Goal: Information Seeking & Learning: Learn about a topic

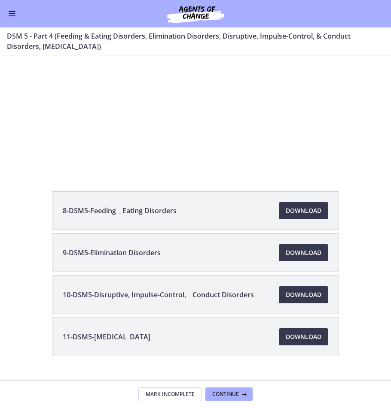
scroll to position [121, 0]
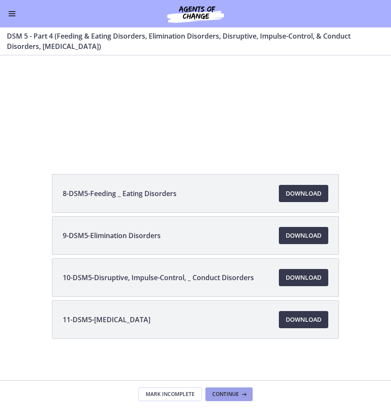
click at [244, 396] on icon at bounding box center [243, 394] width 9 height 7
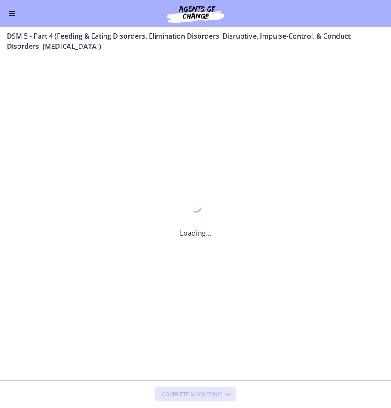
scroll to position [0, 0]
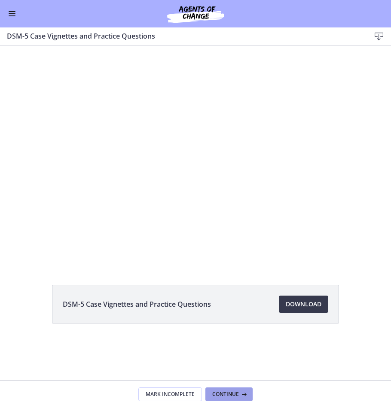
click at [242, 396] on icon at bounding box center [243, 394] width 9 height 7
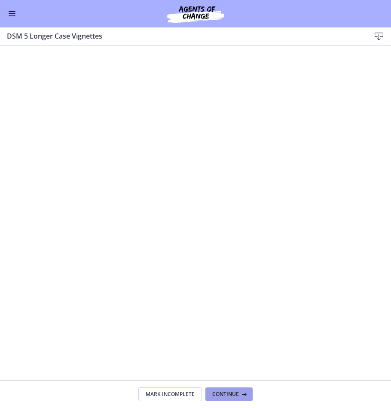
click at [236, 401] on button "Continue" at bounding box center [228, 395] width 47 height 14
click at [230, 393] on span "Continue" at bounding box center [225, 394] width 27 height 7
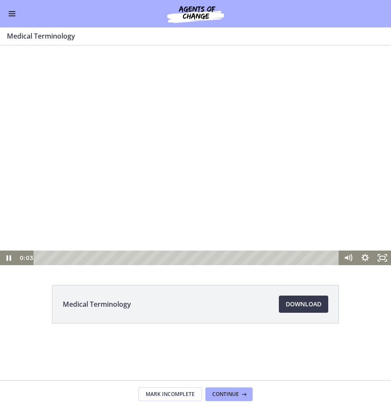
click at [228, 256] on div "Playbar" at bounding box center [187, 258] width 295 height 15
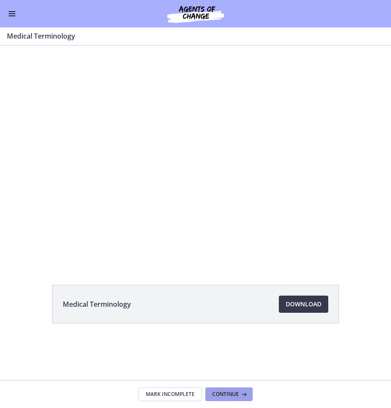
click at [240, 389] on button "Continue" at bounding box center [228, 395] width 47 height 14
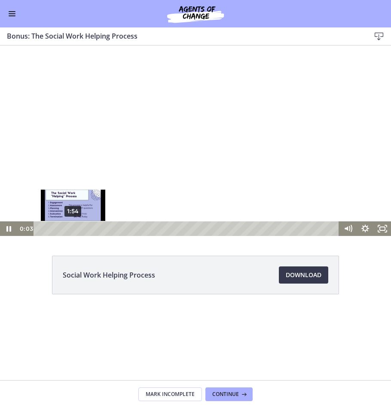
click at [73, 229] on div "1:54" at bounding box center [187, 229] width 295 height 15
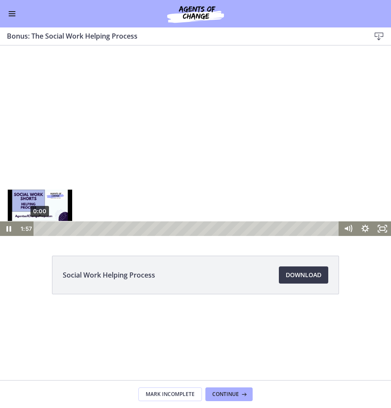
click at [40, 227] on div "0:00" at bounding box center [187, 229] width 295 height 15
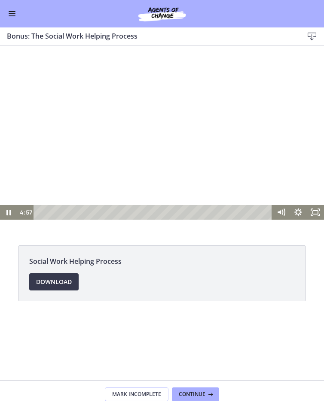
click at [119, 107] on div at bounding box center [162, 141] width 324 height 158
click at [91, 152] on div at bounding box center [162, 141] width 324 height 158
click at [117, 150] on div at bounding box center [162, 141] width 324 height 158
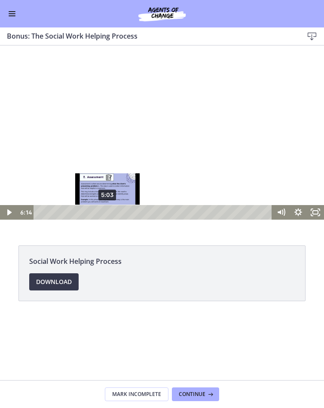
click at [108, 212] on div "5:03" at bounding box center [154, 212] width 228 height 15
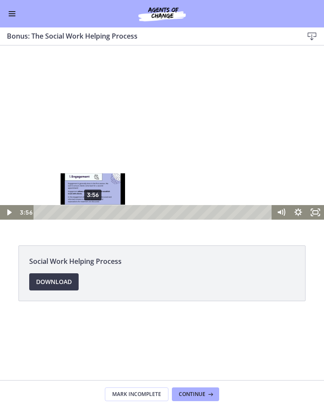
click at [93, 212] on div "3:56" at bounding box center [154, 212] width 228 height 15
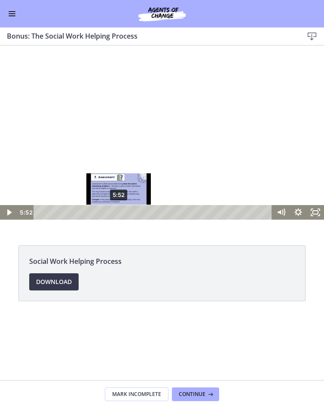
click at [119, 212] on div "5:52" at bounding box center [154, 212] width 228 height 15
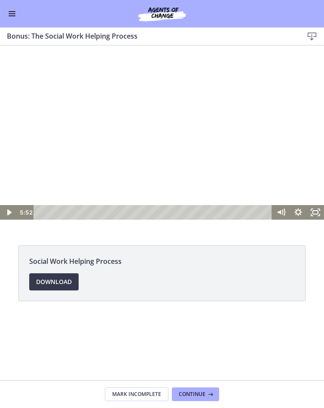
click at [122, 153] on div at bounding box center [162, 141] width 324 height 158
click at [139, 121] on div at bounding box center [162, 141] width 324 height 158
click at [88, 98] on div at bounding box center [162, 141] width 324 height 158
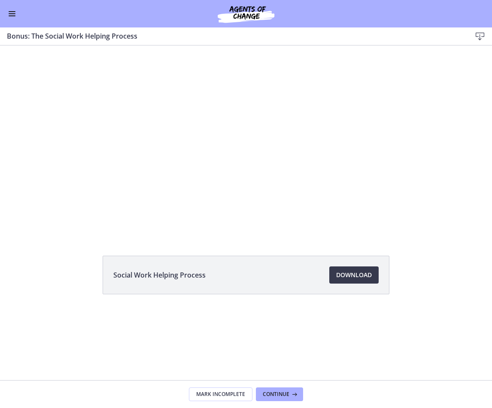
click at [196, 141] on div at bounding box center [246, 141] width 492 height 240
click at [211, 116] on div at bounding box center [246, 141] width 492 height 240
click at [213, 173] on div at bounding box center [246, 141] width 492 height 240
click at [272, 221] on div at bounding box center [246, 141] width 492 height 240
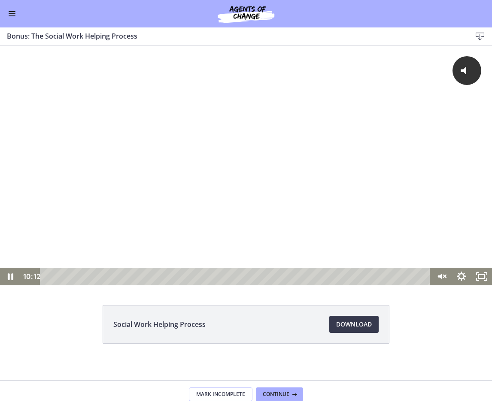
click at [275, 275] on div "Playbar" at bounding box center [237, 277] width 378 height 18
click at [240, 278] on div "Playbar" at bounding box center [237, 277] width 378 height 18
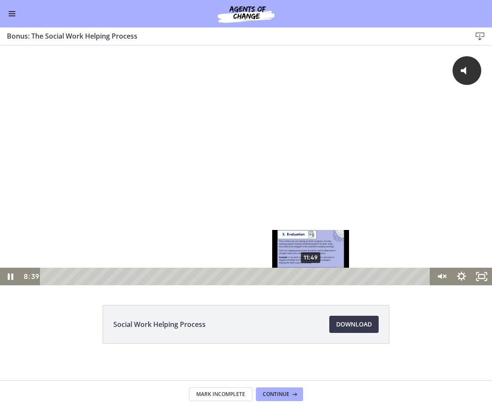
click at [311, 274] on div "11:49" at bounding box center [237, 277] width 378 height 18
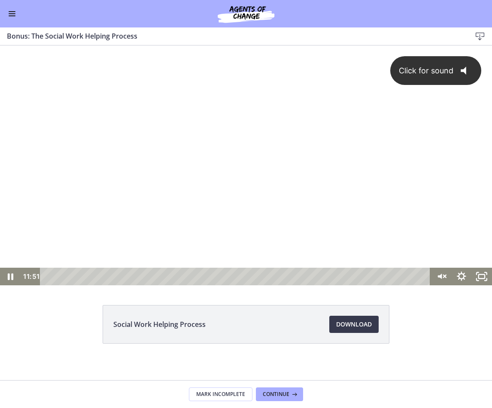
click at [245, 156] on div "Click for sound @keyframes VOLUME_SMALL_WAVE_FLASH { 0% { opacity: 0; } 33% { o…" at bounding box center [246, 157] width 492 height 222
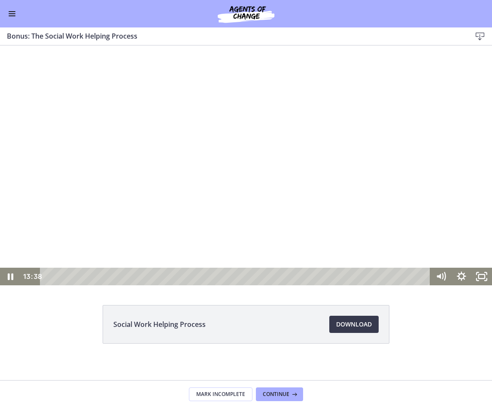
click at [157, 148] on div at bounding box center [246, 166] width 492 height 240
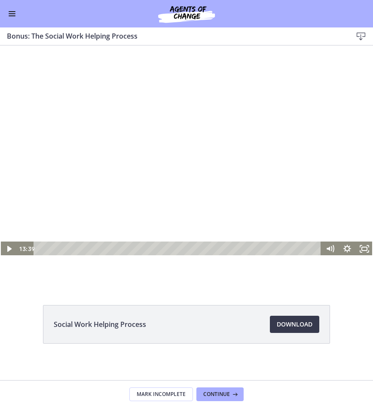
click at [98, 111] on div at bounding box center [186, 166] width 373 height 182
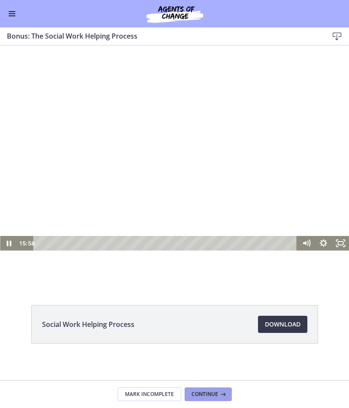
click at [203, 396] on span "Continue" at bounding box center [205, 394] width 27 height 7
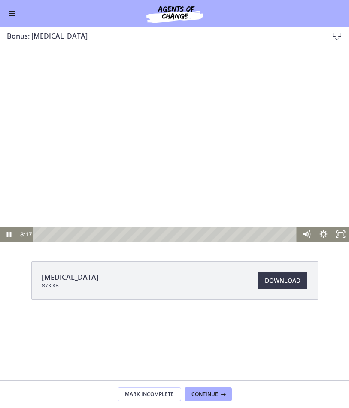
click at [95, 155] on div at bounding box center [174, 144] width 349 height 196
click at [120, 174] on div at bounding box center [174, 144] width 349 height 196
click at [159, 170] on div at bounding box center [174, 144] width 349 height 196
click at [100, 235] on div "Playbar" at bounding box center [166, 234] width 253 height 15
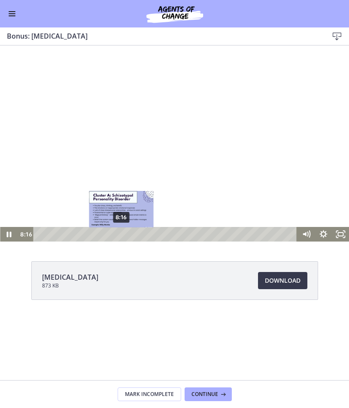
click at [122, 235] on div "8:16" at bounding box center [166, 234] width 253 height 15
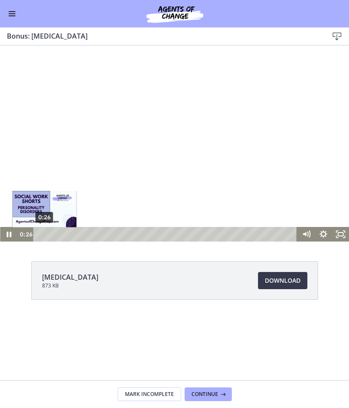
click at [44, 235] on div "0:26" at bounding box center [166, 234] width 253 height 15
click at [52, 236] on div "1:16" at bounding box center [166, 234] width 253 height 15
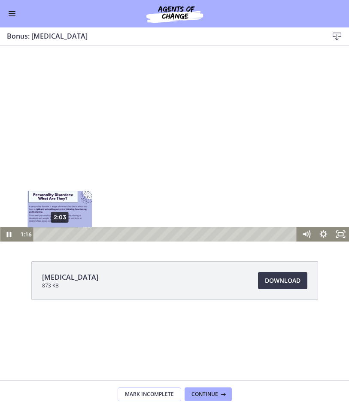
click at [61, 235] on div "2:03" at bounding box center [166, 234] width 253 height 15
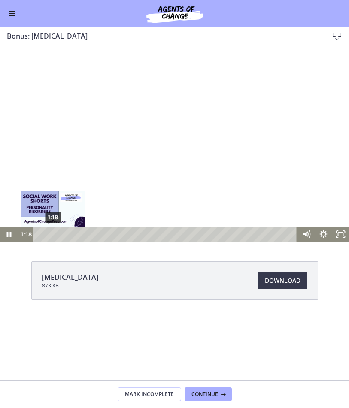
click at [53, 235] on div "1:18" at bounding box center [166, 234] width 253 height 15
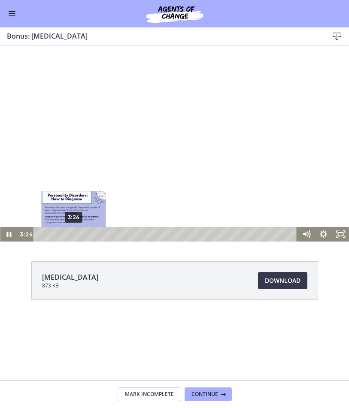
click at [74, 235] on div "3:26" at bounding box center [166, 234] width 253 height 15
click at [79, 235] on div "3:50" at bounding box center [166, 234] width 253 height 15
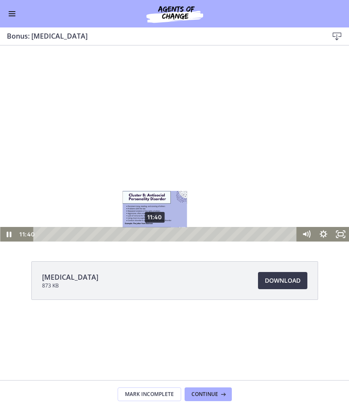
click at [155, 235] on div "11:40" at bounding box center [166, 234] width 253 height 15
click at [149, 235] on div "11:11" at bounding box center [166, 234] width 253 height 15
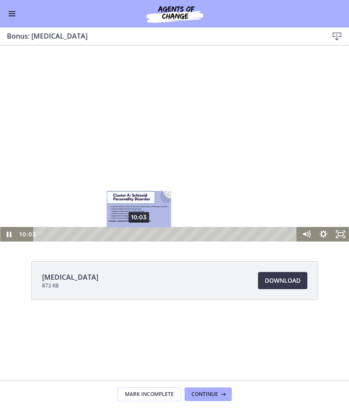
click at [139, 235] on div "10:03" at bounding box center [166, 234] width 253 height 15
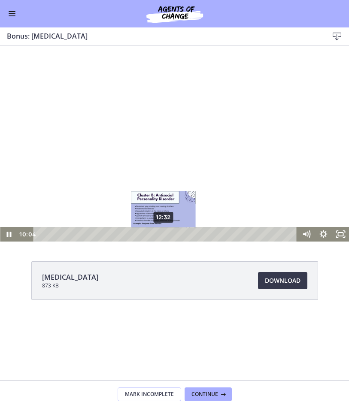
click at [167, 232] on div "12:32" at bounding box center [166, 234] width 253 height 15
click at [158, 236] on div "12:01" at bounding box center [166, 234] width 253 height 15
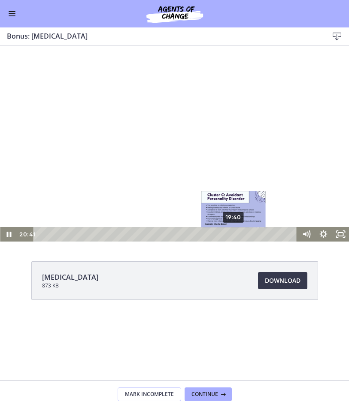
click at [234, 235] on div "19:40" at bounding box center [166, 234] width 253 height 15
click at [230, 236] on div "19:17" at bounding box center [166, 234] width 253 height 15
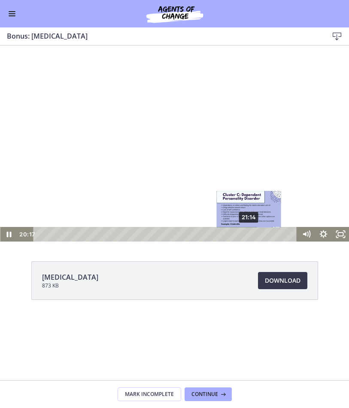
click at [250, 234] on div "21:14" at bounding box center [166, 234] width 253 height 15
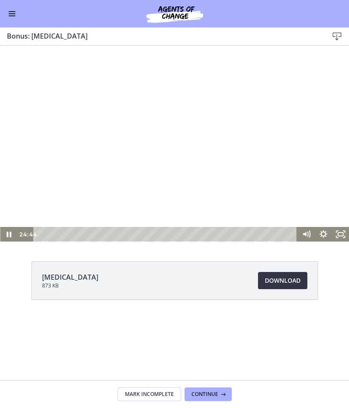
click at [281, 281] on span "Download Opens in a new window" at bounding box center [283, 281] width 36 height 10
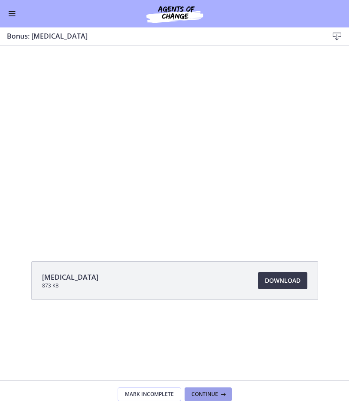
click at [225, 395] on icon at bounding box center [222, 394] width 9 height 7
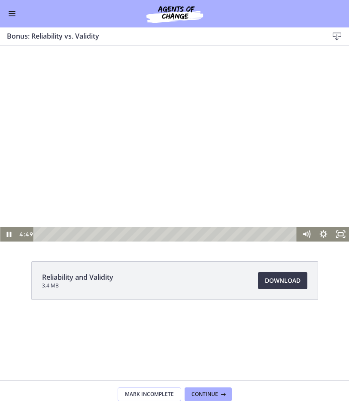
click at [134, 127] on div at bounding box center [174, 144] width 349 height 196
click at [86, 233] on div "Playbar" at bounding box center [166, 234] width 253 height 15
click at [99, 182] on div at bounding box center [174, 144] width 349 height 196
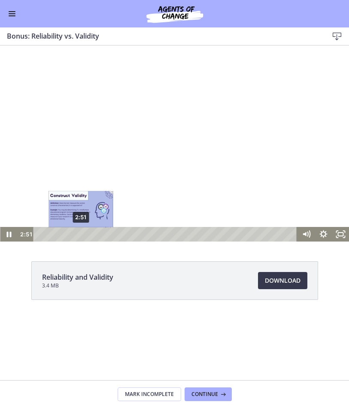
click at [81, 232] on div "2:51" at bounding box center [166, 234] width 253 height 15
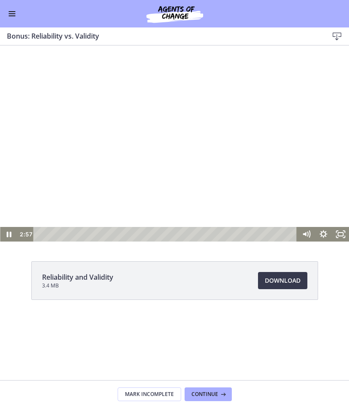
click at [112, 137] on div at bounding box center [174, 144] width 349 height 196
click at [111, 178] on div at bounding box center [174, 144] width 349 height 196
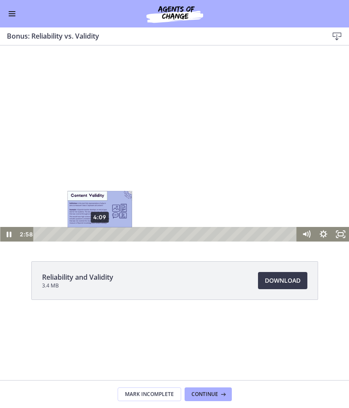
click at [104, 232] on div "4:09" at bounding box center [166, 234] width 253 height 15
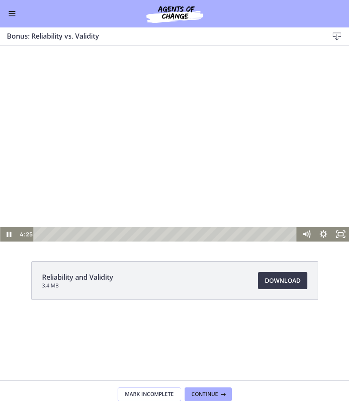
click at [88, 116] on div at bounding box center [174, 144] width 349 height 196
click at [200, 207] on div at bounding box center [174, 144] width 349 height 196
click at [345, 232] on icon "Fullscreen" at bounding box center [344, 232] width 2 height 2
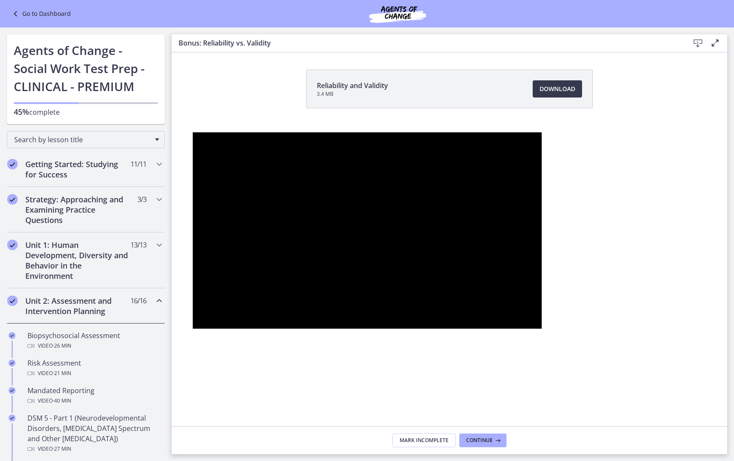
click at [492, 329] on div at bounding box center [367, 230] width 349 height 196
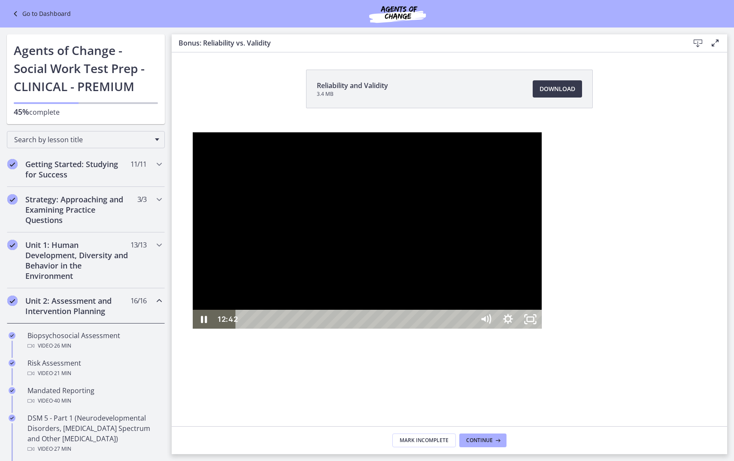
click at [492, 329] on div at bounding box center [367, 230] width 349 height 196
click at [469, 329] on div "12:05" at bounding box center [356, 319] width 225 height 19
click at [463, 329] on div "11:47" at bounding box center [356, 319] width 225 height 19
click at [435, 329] on div "10:58" at bounding box center [356, 319] width 225 height 19
click at [317, 311] on div at bounding box center [367, 230] width 349 height 196
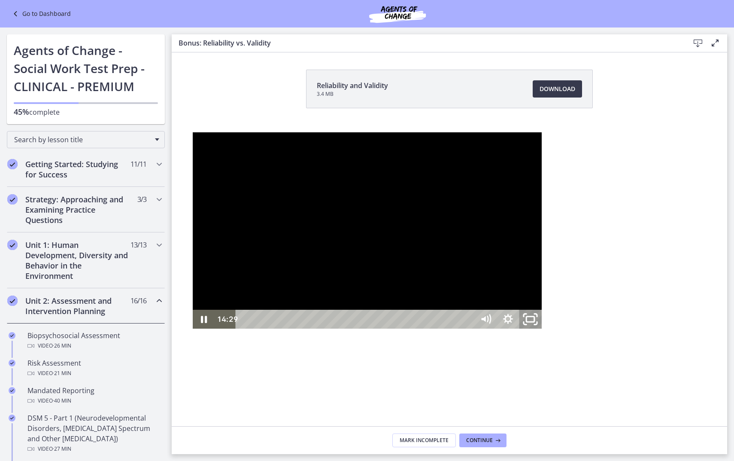
click at [492, 331] on icon "Unfullscreen" at bounding box center [530, 319] width 27 height 23
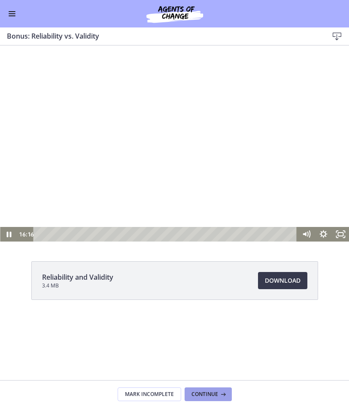
click at [205, 395] on span "Continue" at bounding box center [205, 394] width 27 height 7
click at [98, 152] on div at bounding box center [174, 144] width 349 height 196
click at [141, 178] on div at bounding box center [174, 144] width 349 height 196
click at [128, 176] on div at bounding box center [174, 144] width 349 height 196
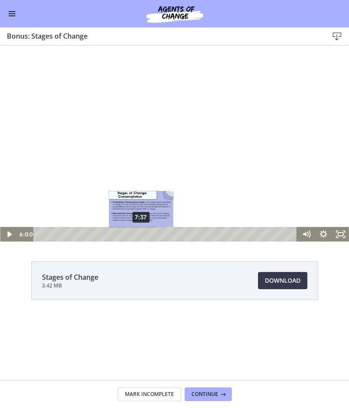
click at [141, 232] on div "7:37" at bounding box center [166, 234] width 253 height 15
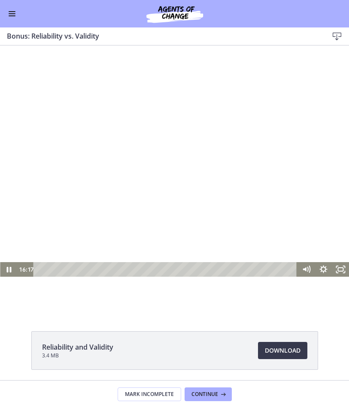
click at [257, 268] on div "Playbar" at bounding box center [166, 269] width 253 height 15
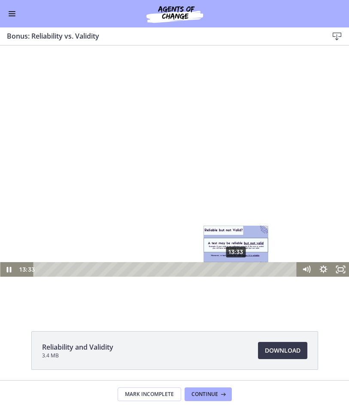
click at [237, 269] on div "13:33" at bounding box center [166, 269] width 253 height 15
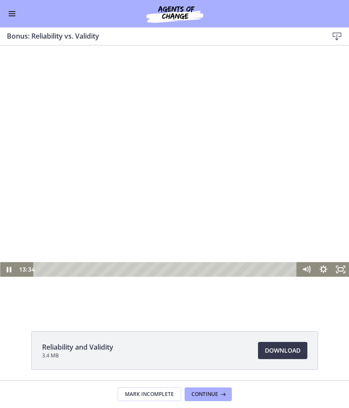
click at [225, 183] on div at bounding box center [174, 178] width 349 height 196
click at [122, 203] on div at bounding box center [174, 178] width 349 height 196
click at [79, 169] on div at bounding box center [174, 178] width 349 height 196
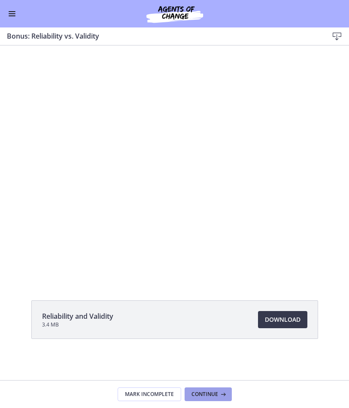
click at [204, 396] on span "Continue" at bounding box center [205, 394] width 27 height 7
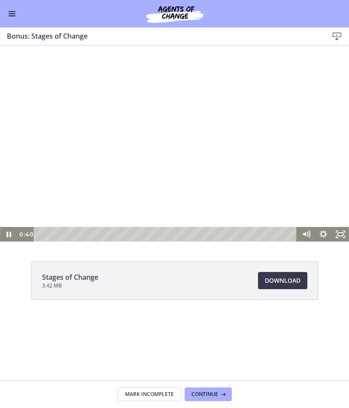
click at [91, 182] on div at bounding box center [174, 144] width 349 height 196
click at [61, 168] on div at bounding box center [174, 144] width 349 height 196
click at [121, 125] on div at bounding box center [174, 144] width 349 height 196
click at [47, 108] on div at bounding box center [174, 144] width 349 height 196
click at [100, 144] on div at bounding box center [174, 144] width 349 height 196
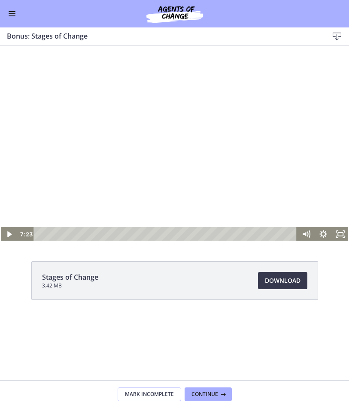
click at [141, 128] on div at bounding box center [174, 144] width 349 height 196
click at [55, 177] on div at bounding box center [174, 144] width 349 height 196
click at [81, 149] on div at bounding box center [174, 144] width 349 height 196
click at [78, 125] on div at bounding box center [174, 144] width 349 height 196
click at [89, 168] on div at bounding box center [174, 144] width 349 height 196
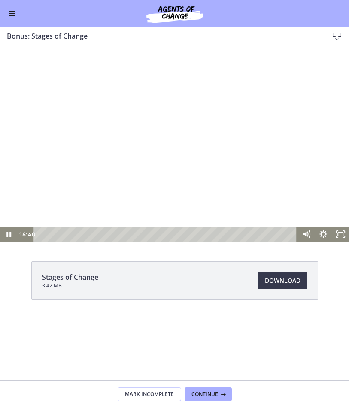
click at [102, 154] on div at bounding box center [174, 144] width 349 height 196
click at [203, 390] on button "Continue" at bounding box center [208, 395] width 47 height 14
click at [73, 134] on div at bounding box center [174, 144] width 349 height 196
